Goal: Task Accomplishment & Management: Manage account settings

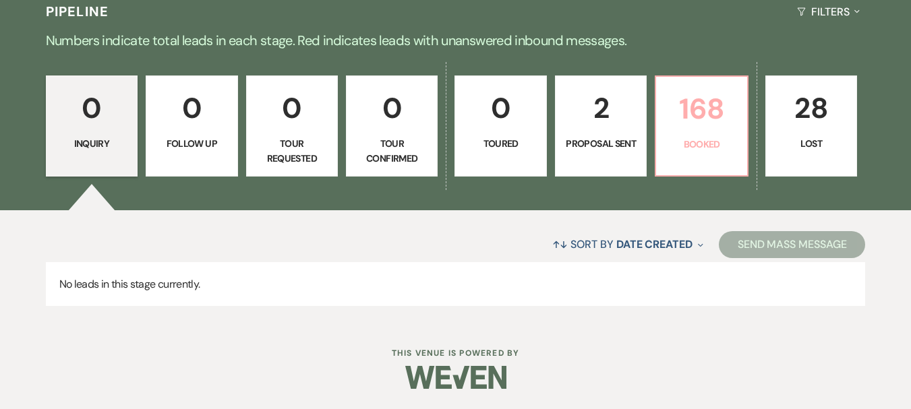
click at [686, 140] on p "Booked" at bounding box center [701, 144] width 74 height 15
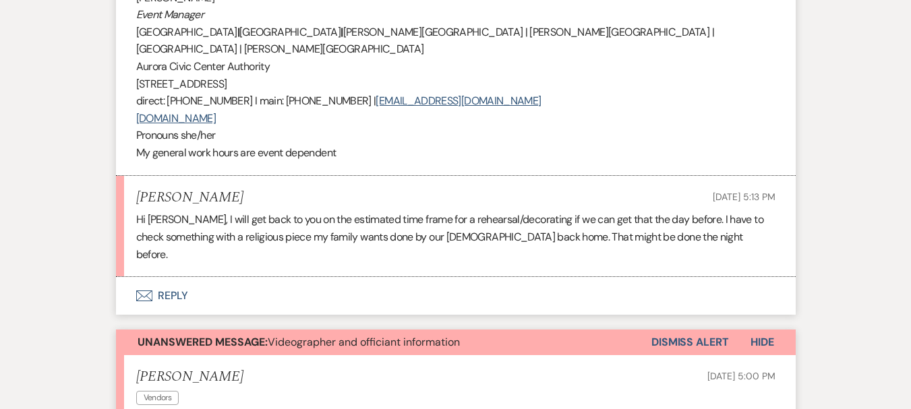
scroll to position [1281, 0]
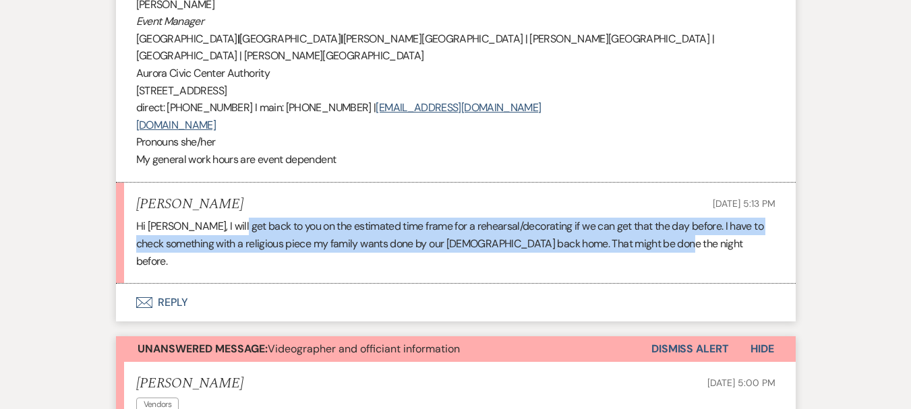
drag, startPoint x: 607, startPoint y: 250, endPoint x: 237, endPoint y: 226, distance: 371.0
click at [237, 226] on p "Hi [PERSON_NAME], I will get back to you on the estimated time frame for a rehe…" at bounding box center [455, 244] width 639 height 52
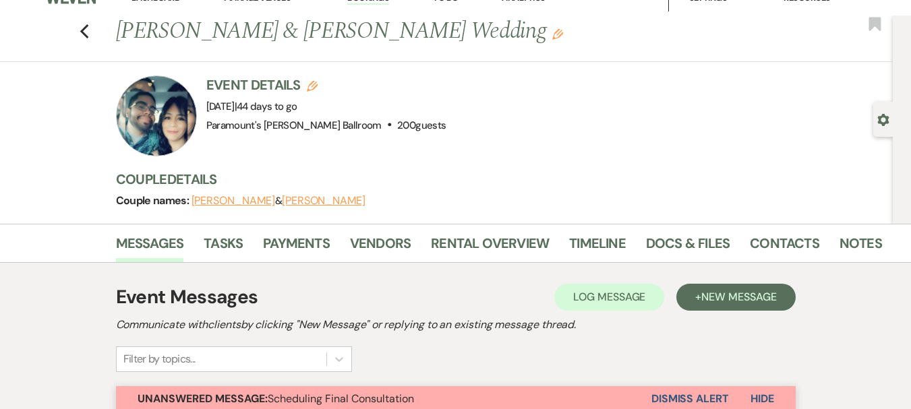
scroll to position [0, 0]
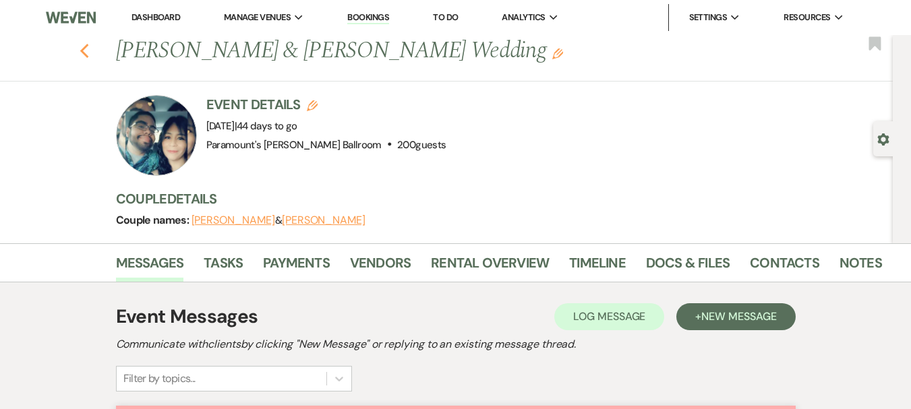
click at [86, 51] on use "button" at bounding box center [84, 51] width 9 height 15
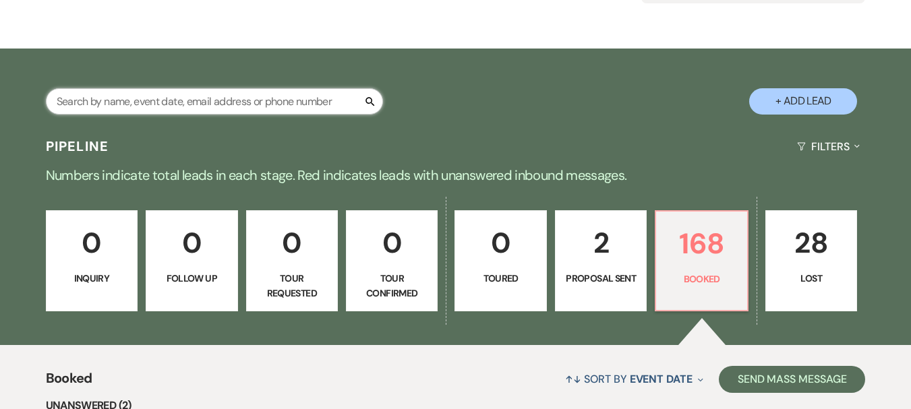
click at [163, 103] on input "text" at bounding box center [214, 101] width 337 height 26
type input "[PERSON_NAME]"
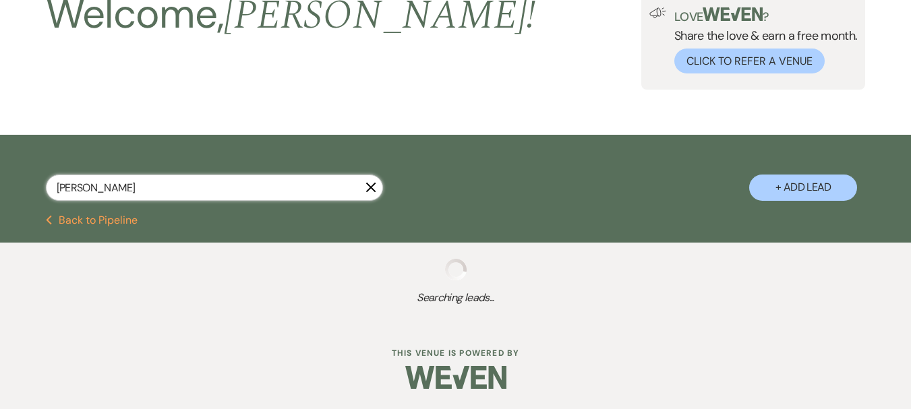
scroll to position [129, 0]
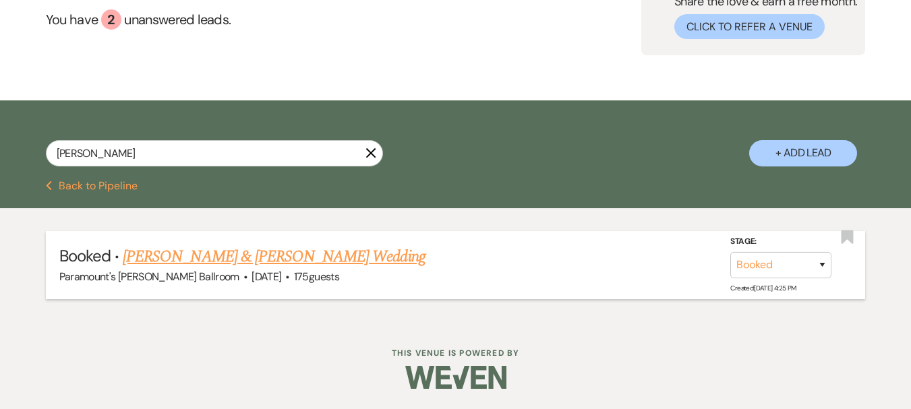
click at [185, 256] on link "[PERSON_NAME] & [PERSON_NAME] Wedding" at bounding box center [274, 257] width 302 height 24
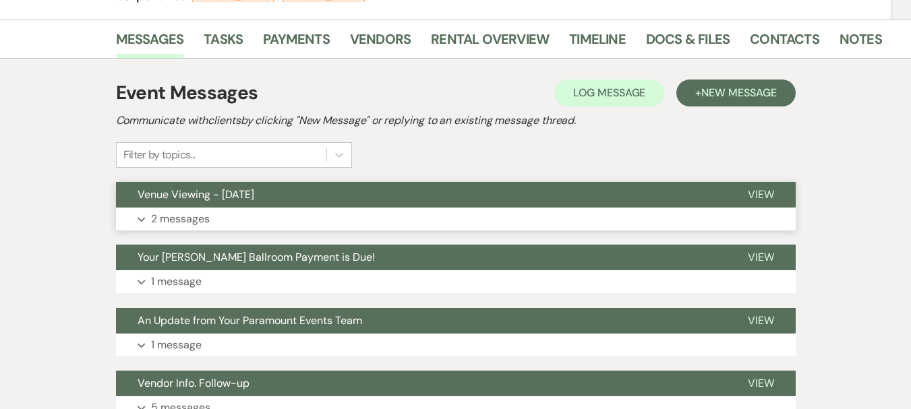
scroll to position [135, 0]
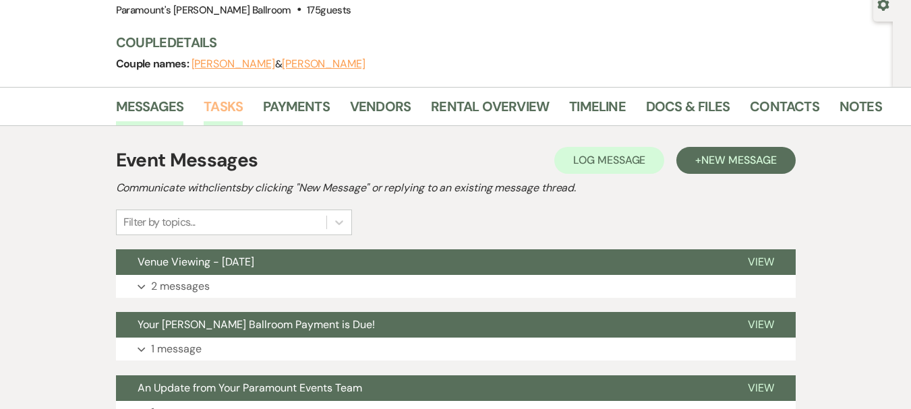
click at [229, 113] on link "Tasks" at bounding box center [223, 111] width 39 height 30
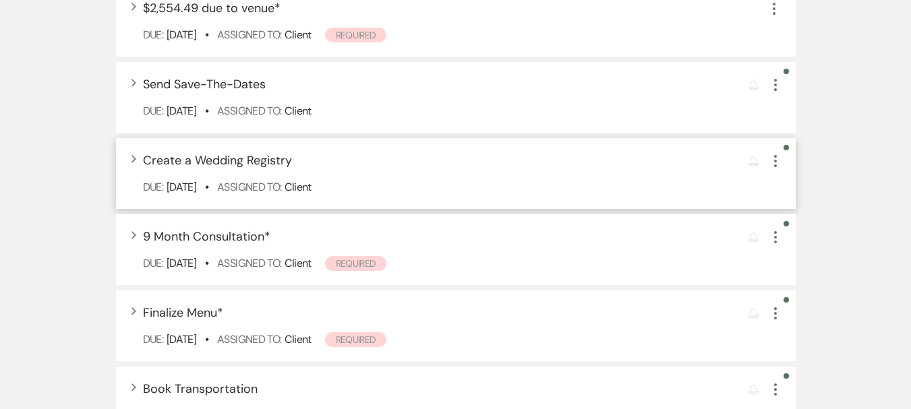
scroll to position [674, 0]
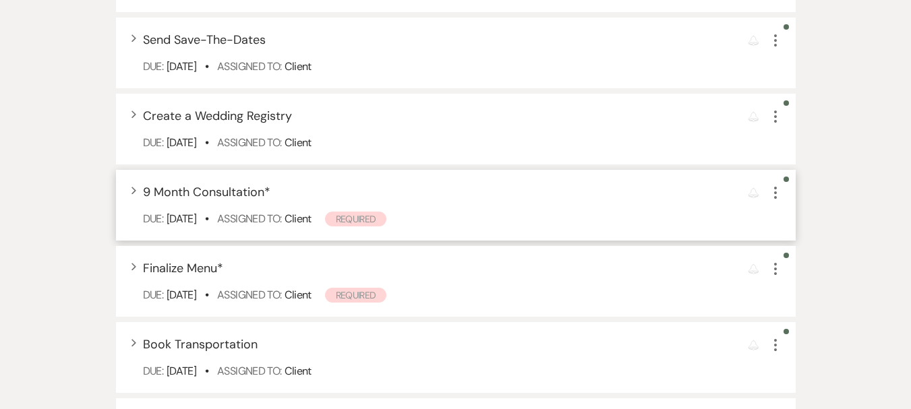
click at [184, 195] on span "9 Month Consultation *" at bounding box center [206, 192] width 127 height 16
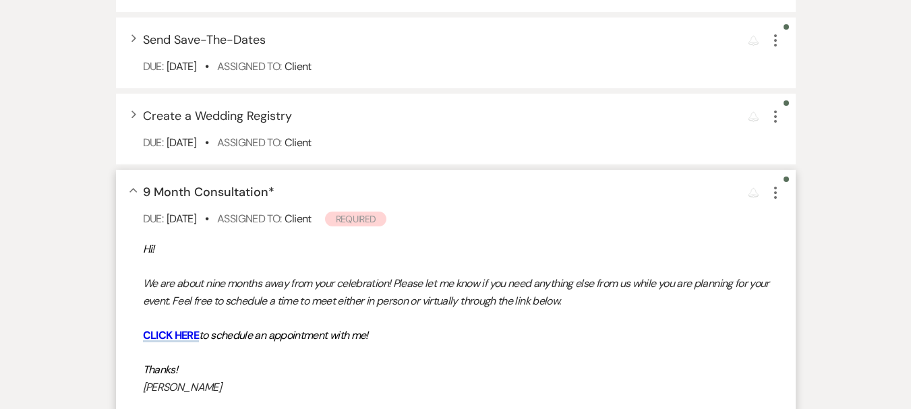
click at [184, 195] on span "9 Month Consultation *" at bounding box center [209, 192] width 132 height 16
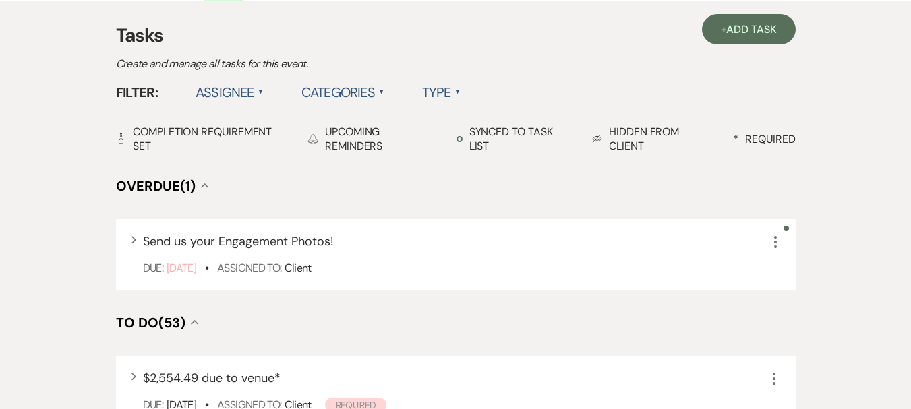
scroll to position [67, 0]
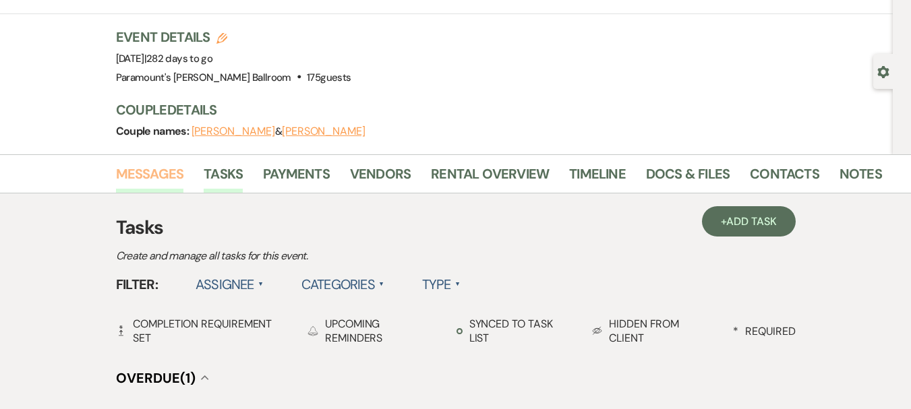
click at [176, 178] on link "Messages" at bounding box center [150, 178] width 68 height 30
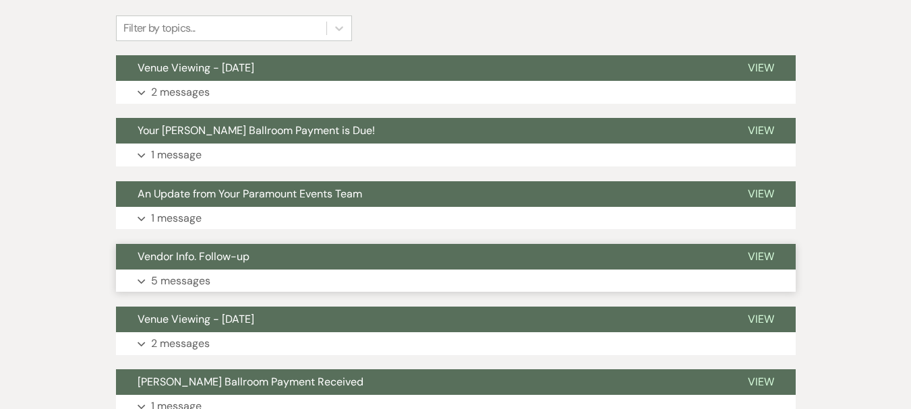
scroll to position [337, 0]
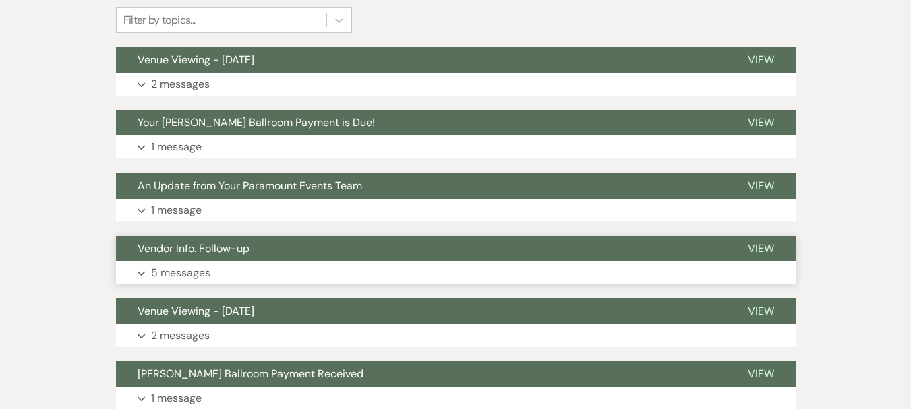
click at [205, 253] on span "Vendor Info. Follow-up" at bounding box center [194, 248] width 112 height 14
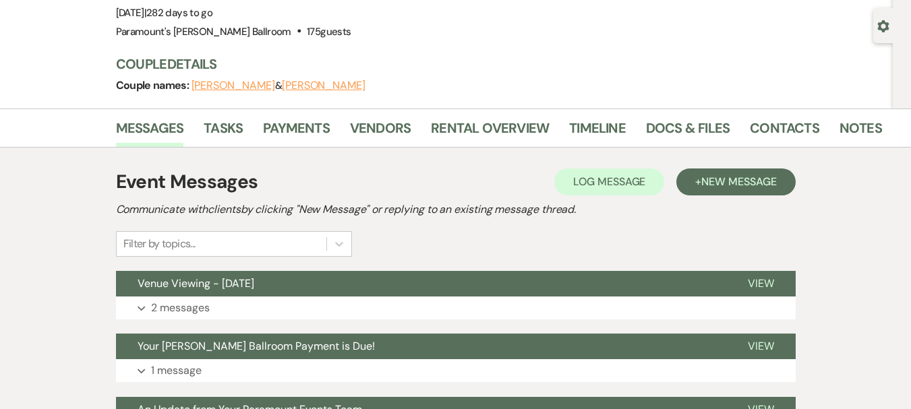
scroll to position [0, 0]
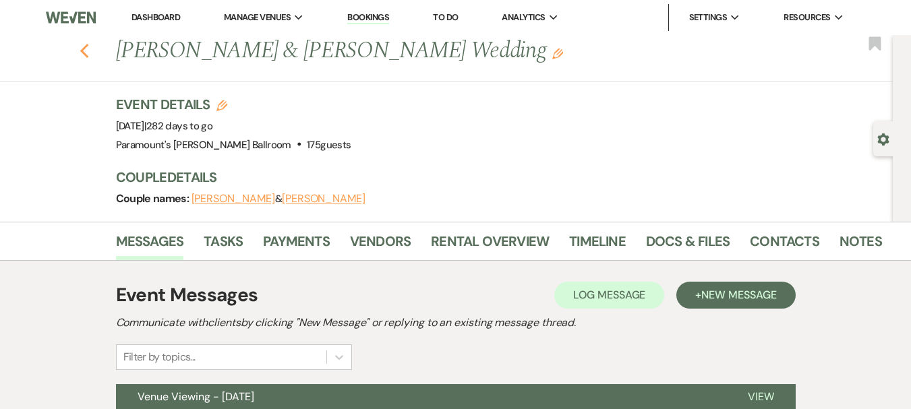
click at [87, 53] on use "button" at bounding box center [84, 51] width 9 height 15
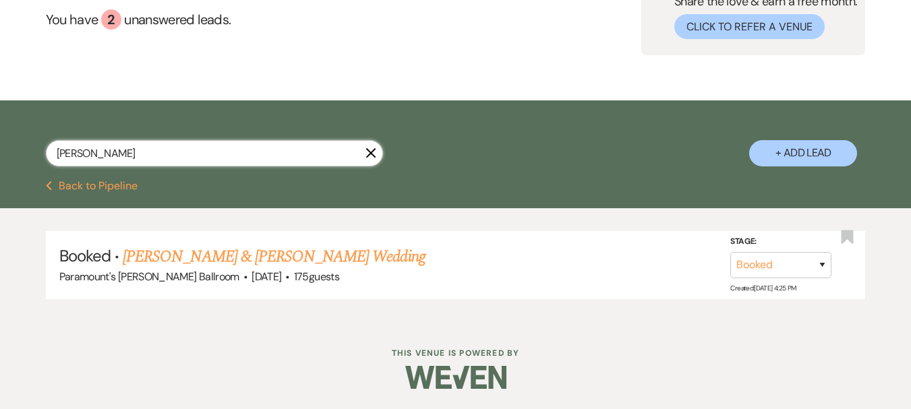
drag, startPoint x: 168, startPoint y: 150, endPoint x: 26, endPoint y: 144, distance: 141.7
click at [26, 144] on div "[PERSON_NAME] X + Add Lead" at bounding box center [455, 142] width 911 height 70
type input "NEDLO"
click at [287, 247] on link "[PERSON_NAME] & [PERSON_NAME] Wedding" at bounding box center [274, 257] width 302 height 24
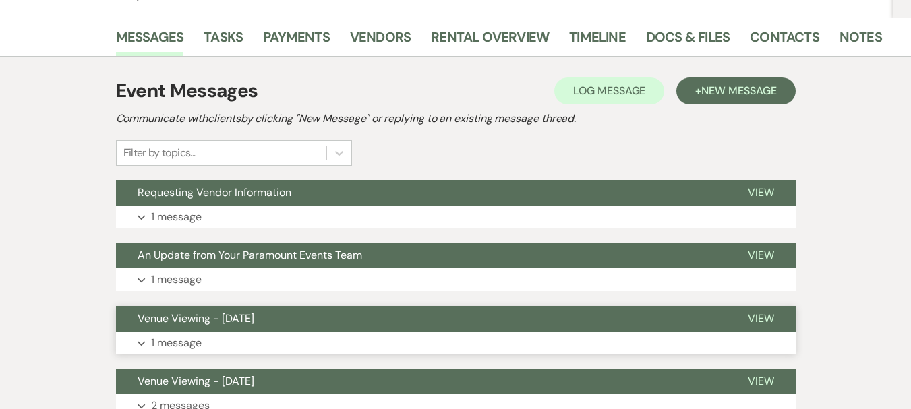
scroll to position [301, 0]
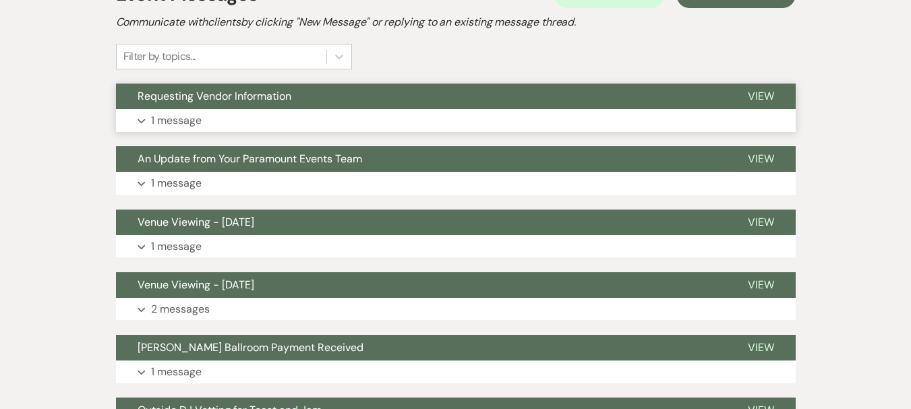
click at [209, 96] on span "Requesting Vendor Information" at bounding box center [215, 96] width 154 height 14
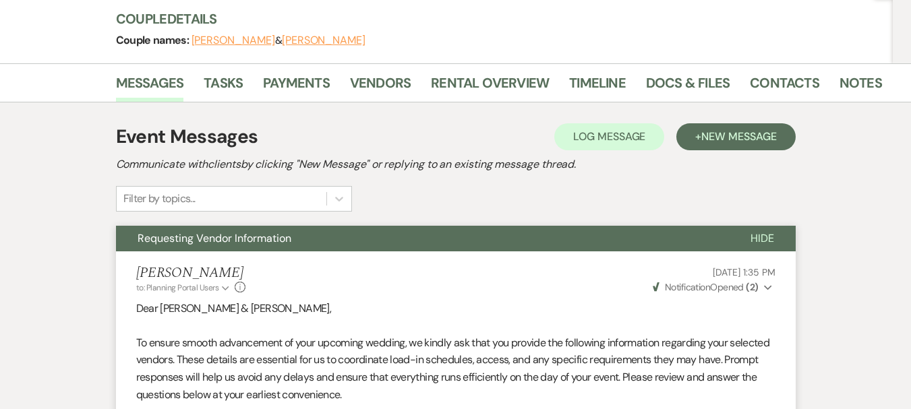
scroll to position [0, 0]
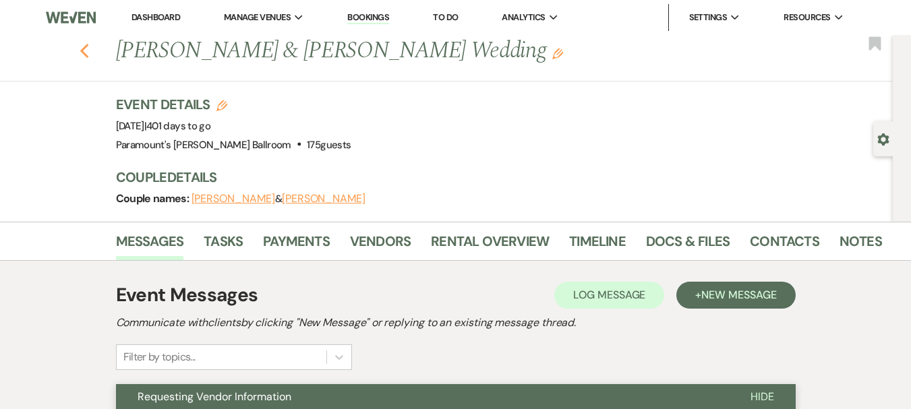
click at [90, 49] on icon "Previous" at bounding box center [85, 51] width 10 height 16
